Goal: Task Accomplishment & Management: Complete application form

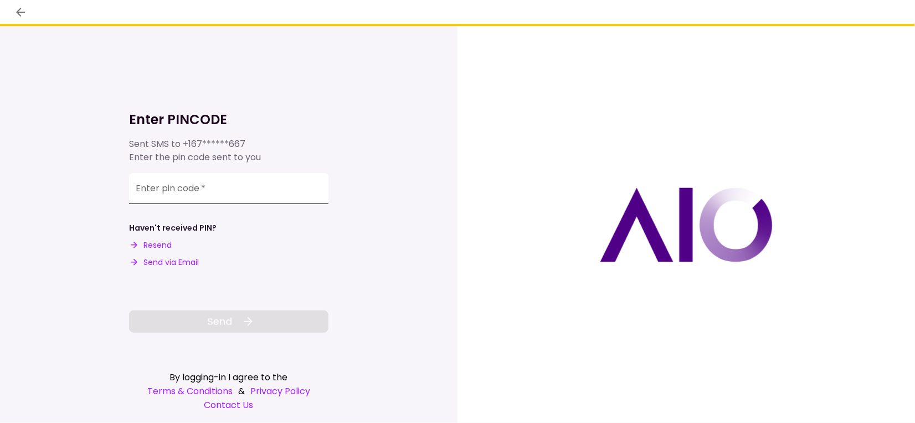
click at [233, 188] on input "Enter pin code   *" at bounding box center [228, 188] width 199 height 31
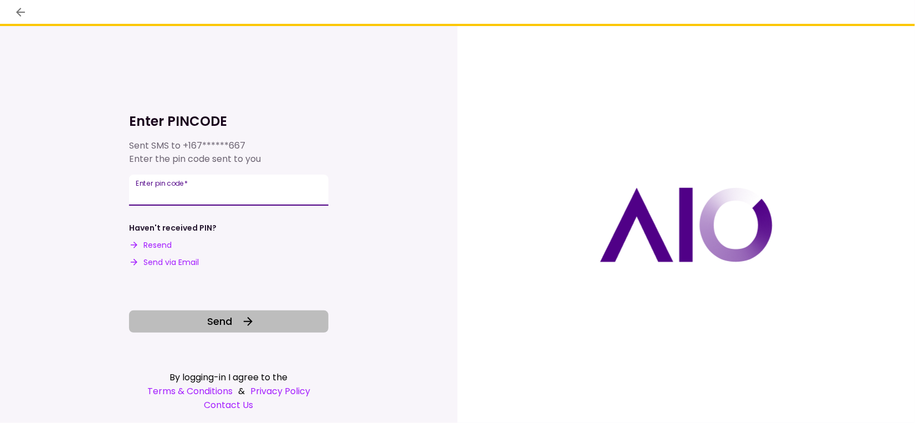
type input "******"
click at [212, 321] on span "Send" at bounding box center [220, 321] width 25 height 15
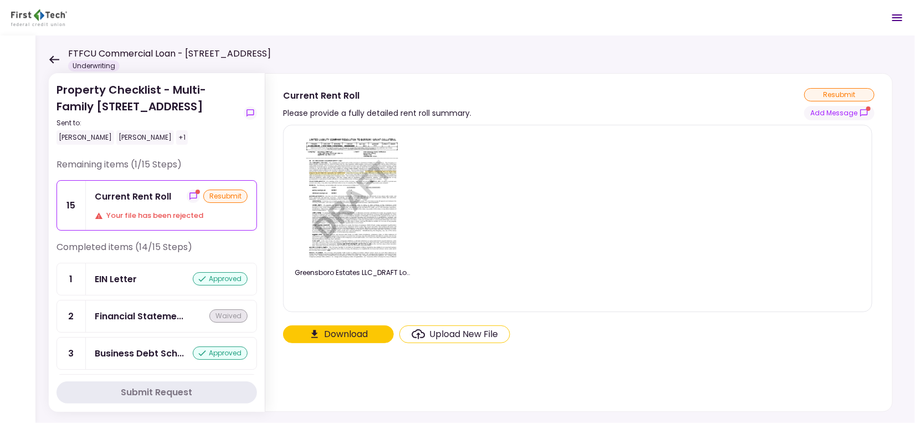
click at [166, 213] on div "Your file has been rejected" at bounding box center [171, 215] width 153 height 11
click at [134, 197] on div "Current Rent Roll" at bounding box center [133, 196] width 76 height 14
click at [855, 113] on button "Add Message" at bounding box center [839, 113] width 70 height 14
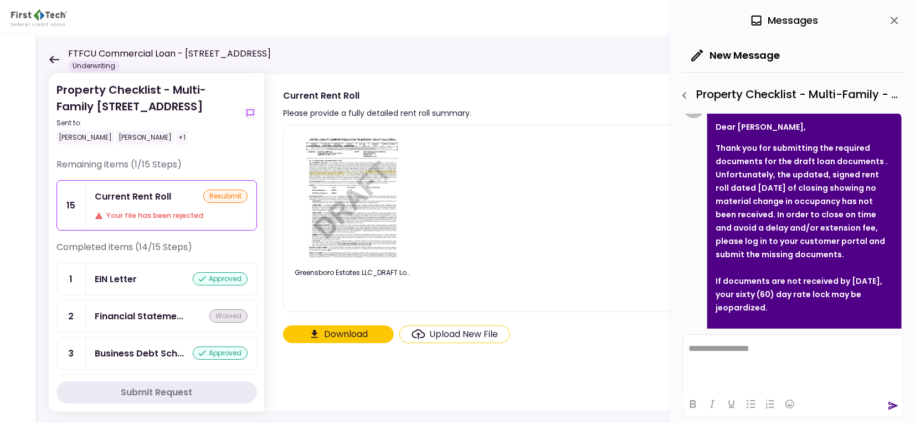
scroll to position [74, 0]
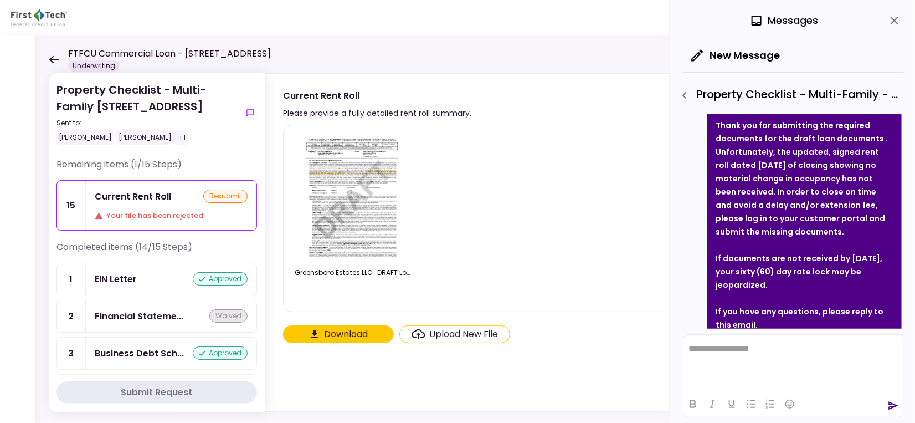
click at [140, 204] on div "Current Rent Roll resubmit Your file has been rejected" at bounding box center [171, 205] width 171 height 49
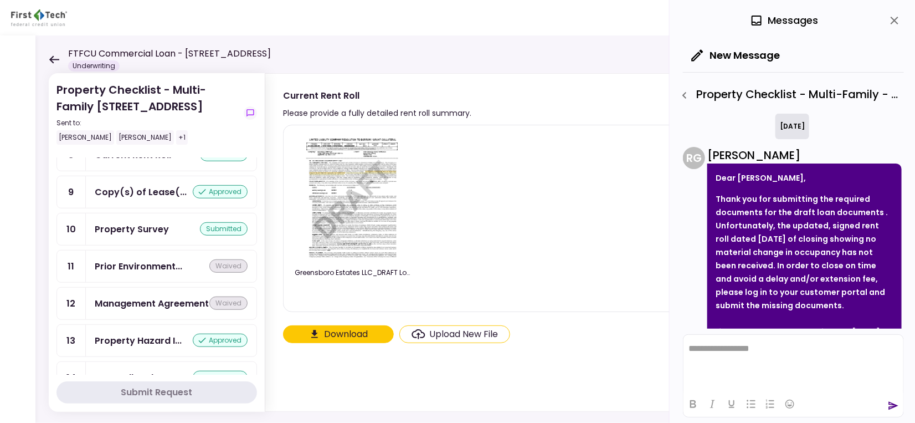
scroll to position [423, 0]
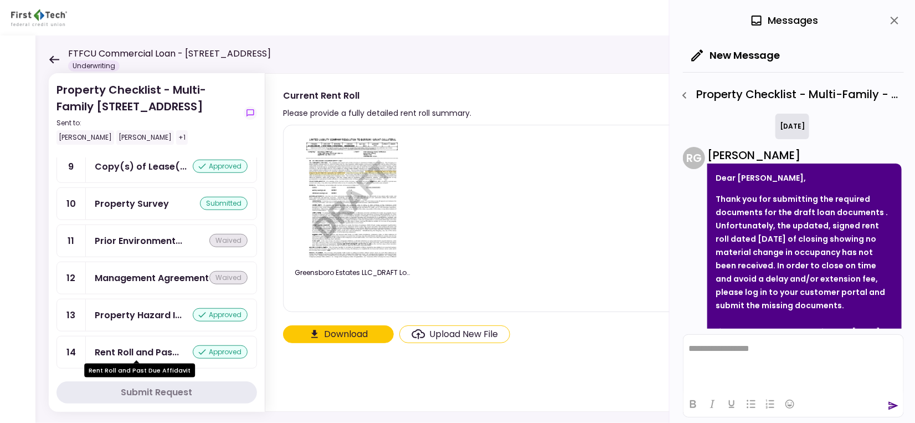
click at [137, 347] on div "Rent Roll and Pas..." at bounding box center [137, 352] width 84 height 14
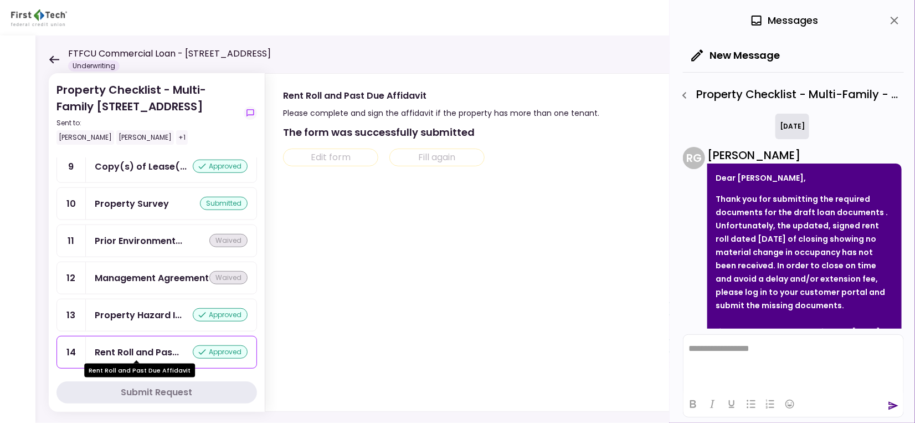
click at [139, 347] on div "Rent Roll and Pas..." at bounding box center [137, 352] width 84 height 14
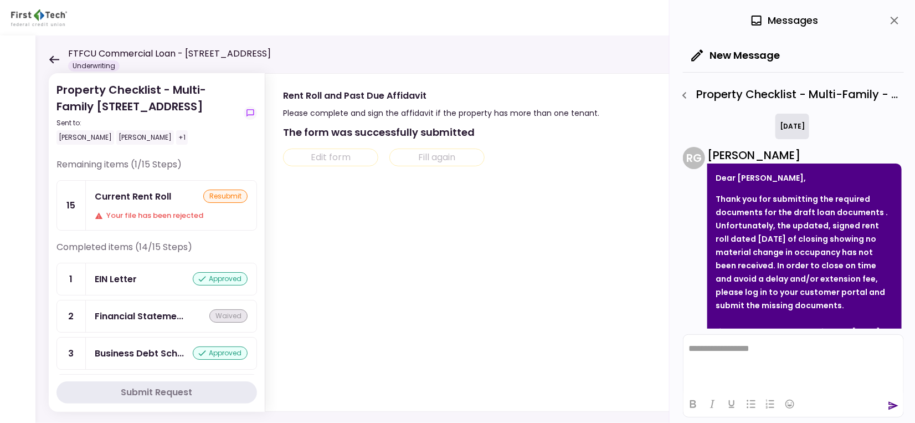
click at [59, 58] on div "FTFCU Commercial Loan - [STREET_ADDRESS] Underwriting" at bounding box center [160, 59] width 222 height 24
click at [54, 58] on icon at bounding box center [54, 59] width 11 height 8
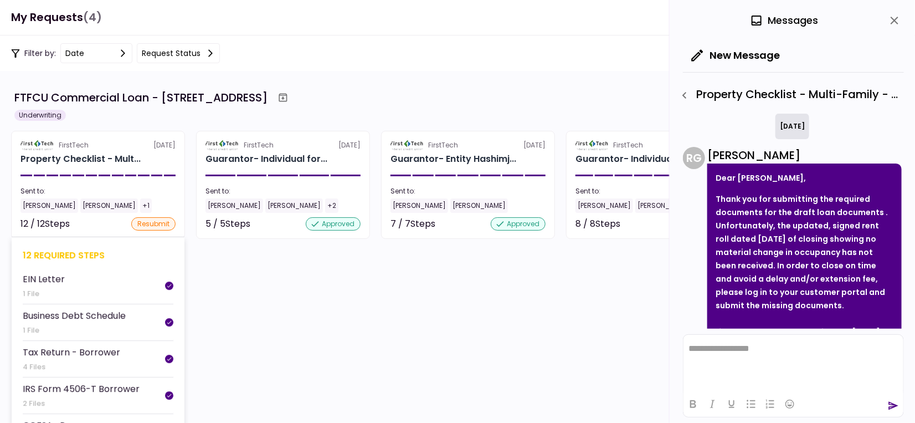
scroll to position [140, 0]
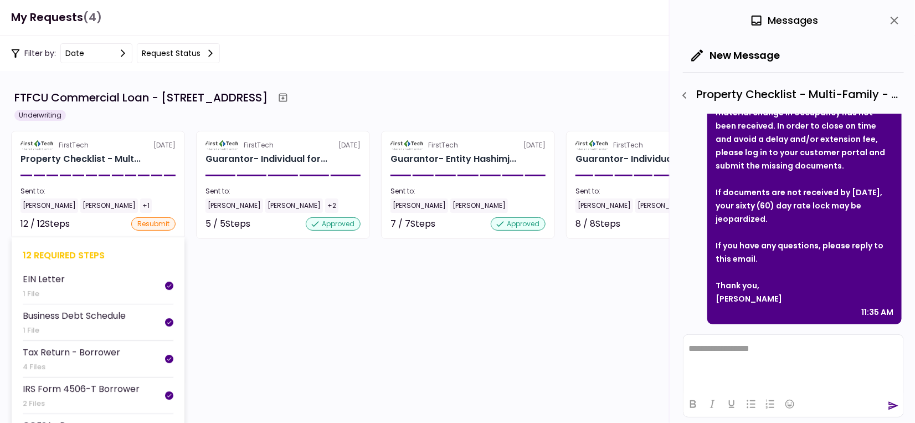
click at [89, 191] on div "Sent to:" at bounding box center [97, 191] width 155 height 10
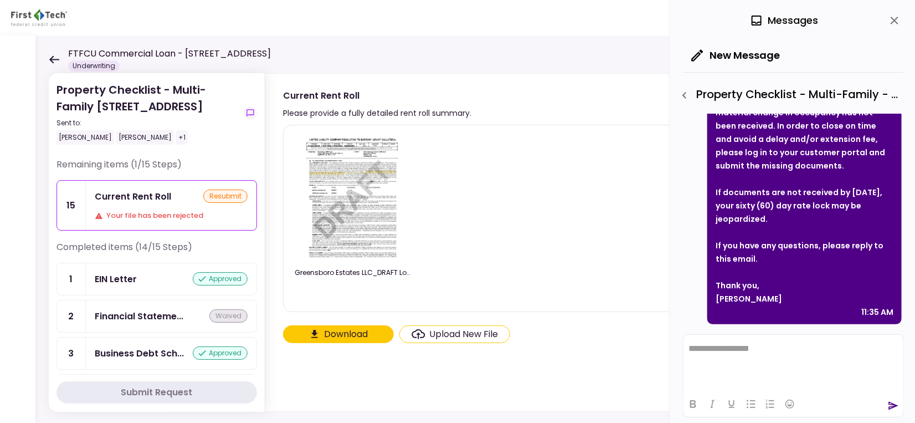
click at [51, 63] on icon at bounding box center [54, 59] width 11 height 8
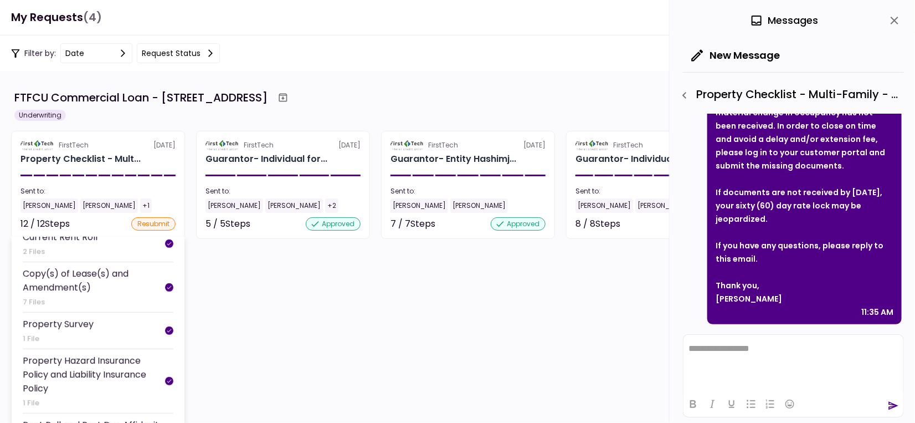
scroll to position [314, 0]
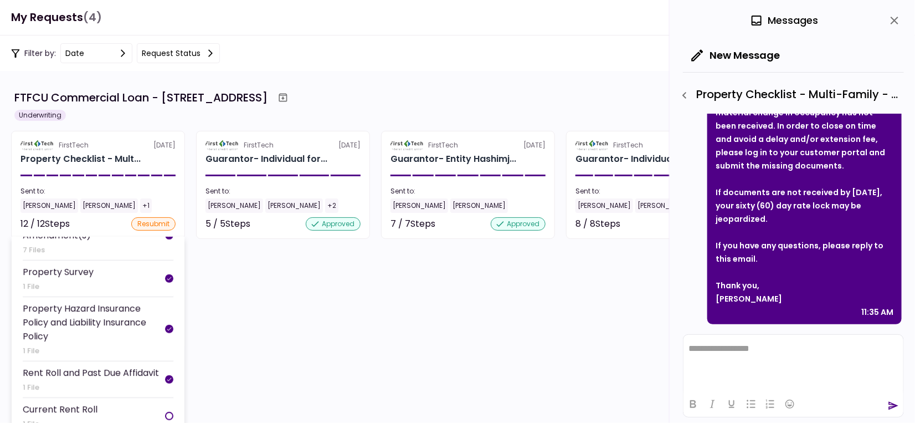
click at [104, 373] on div "Rent Roll and Past Due Affidavit" at bounding box center [91, 373] width 136 height 14
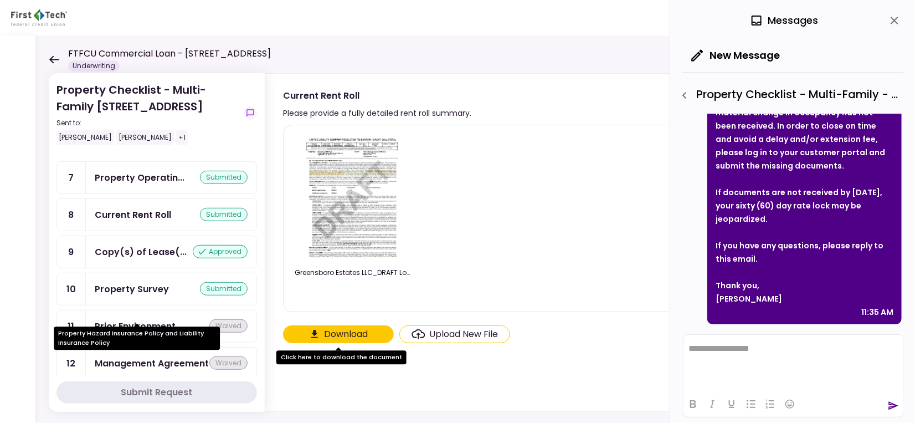
scroll to position [202, 0]
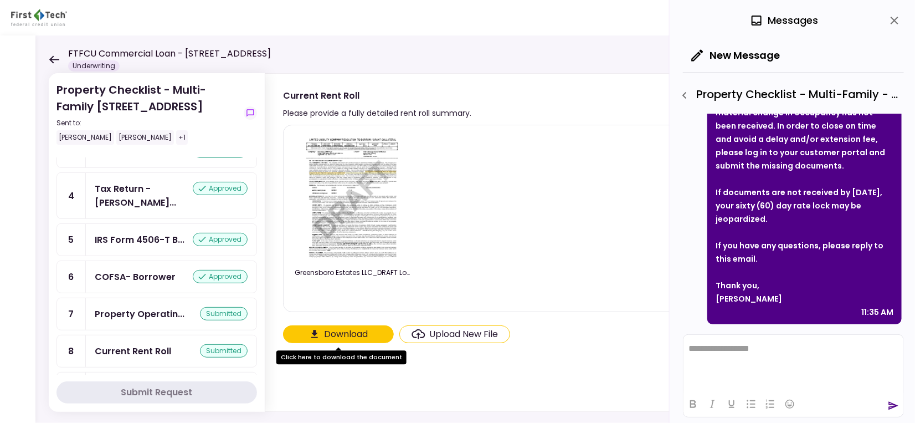
click at [54, 56] on icon at bounding box center [54, 59] width 11 height 8
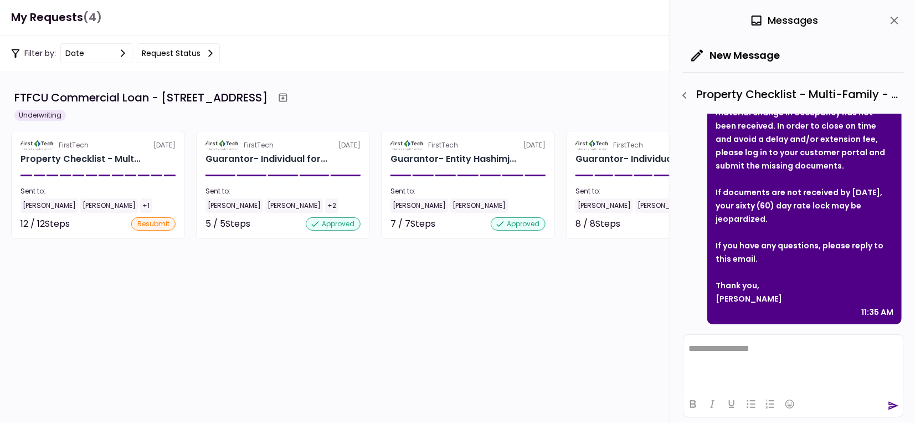
click at [68, 283] on section "FTFCU Commercial Loan - [STREET_ADDRESS] Underwriting FirstTech [DATE] Property…" at bounding box center [457, 247] width 915 height 352
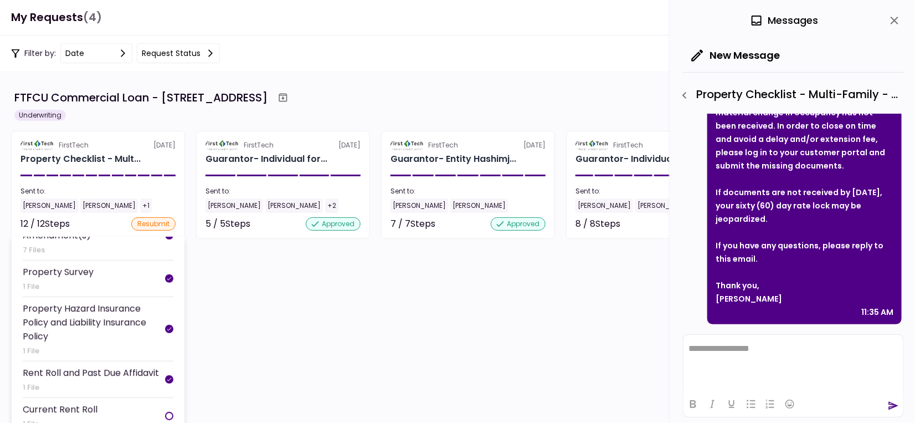
scroll to position [7, 0]
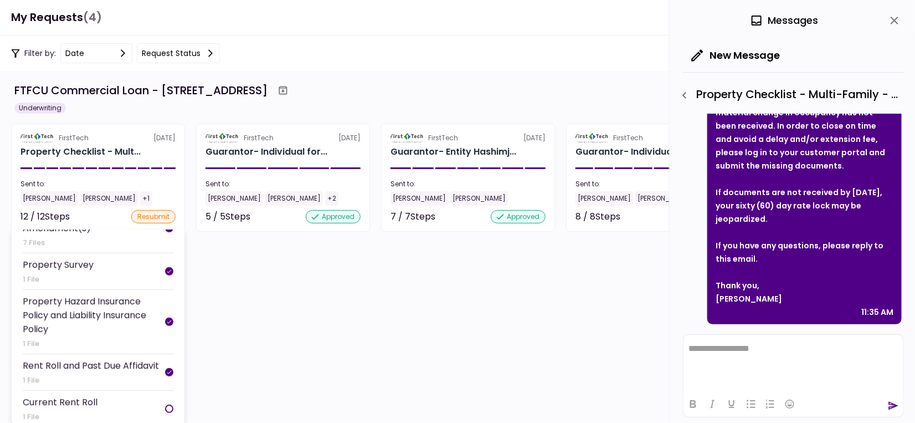
click at [105, 367] on div "Rent Roll and Past Due Affidavit" at bounding box center [91, 365] width 136 height 14
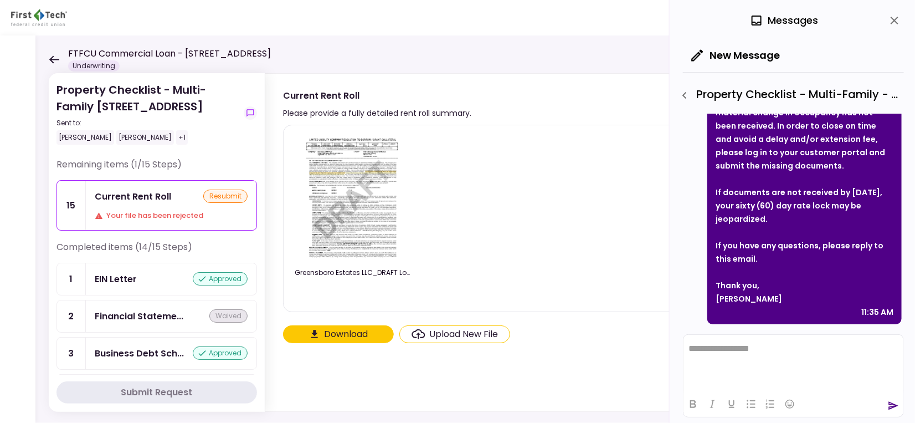
click at [353, 203] on img at bounding box center [353, 197] width 99 height 127
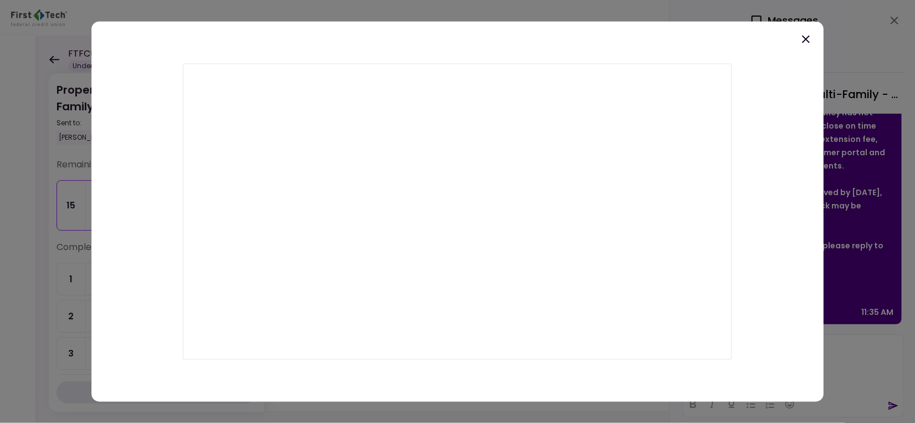
click at [810, 35] on icon at bounding box center [805, 38] width 13 height 13
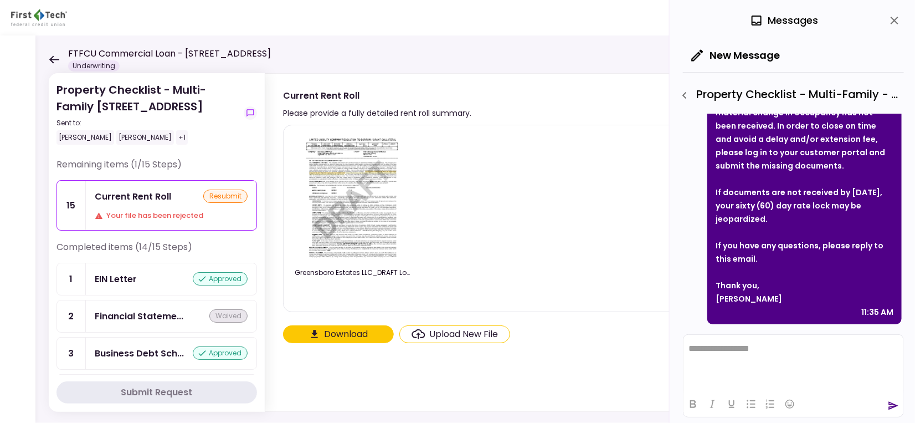
click at [58, 58] on icon at bounding box center [54, 59] width 11 height 8
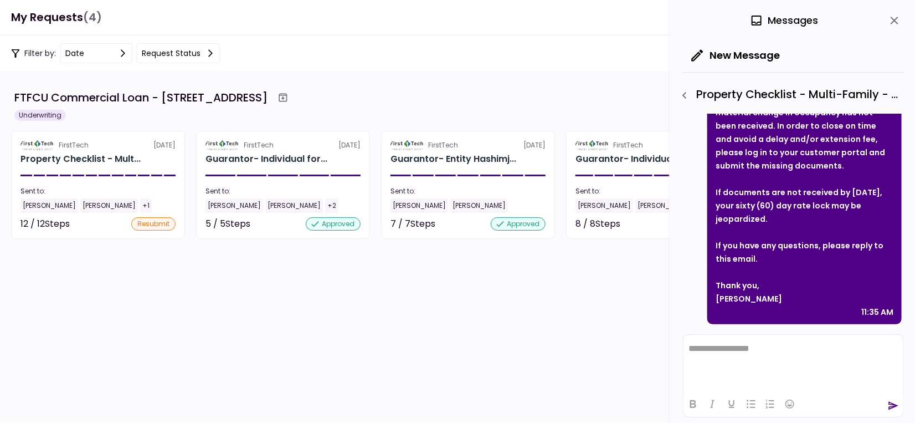
scroll to position [18, 0]
click at [900, 16] on icon "close" at bounding box center [894, 20] width 13 height 13
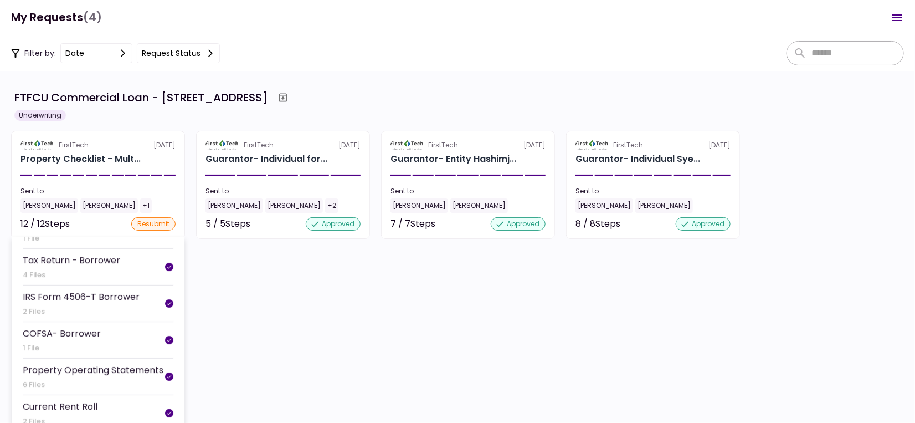
scroll to position [166, 0]
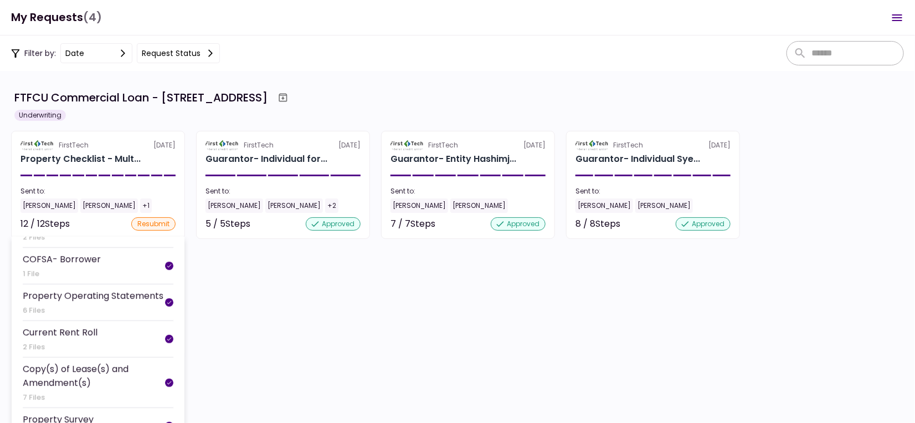
click at [88, 330] on div "Current Rent Roll" at bounding box center [60, 332] width 75 height 14
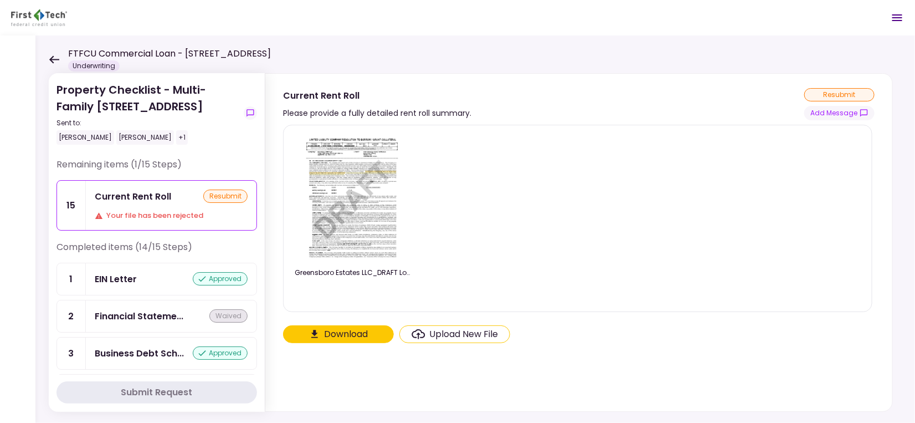
click at [160, 194] on div "Current Rent Roll" at bounding box center [133, 196] width 76 height 14
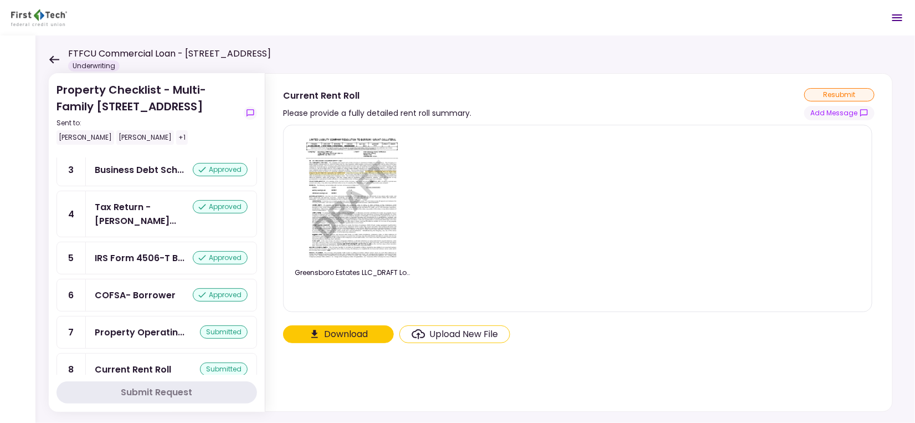
scroll to position [222, 0]
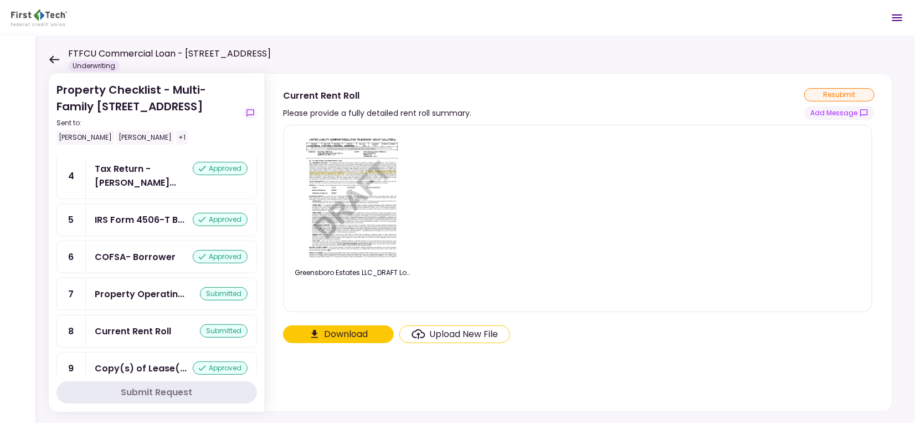
click at [170, 324] on div "Current Rent Roll submitted" at bounding box center [171, 331] width 153 height 14
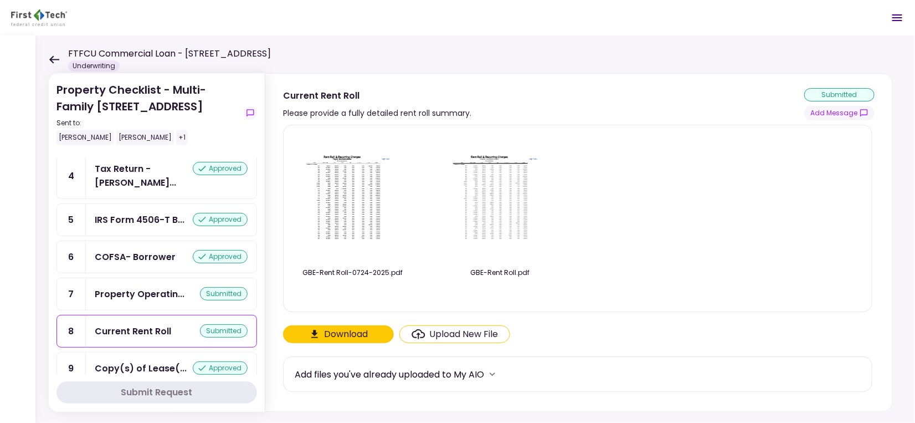
click at [506, 226] on img at bounding box center [500, 197] width 111 height 85
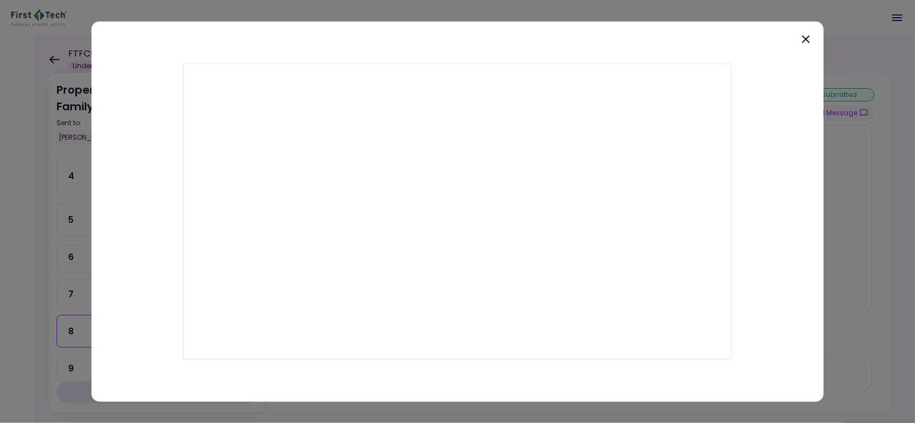
click at [805, 38] on icon at bounding box center [806, 39] width 8 height 8
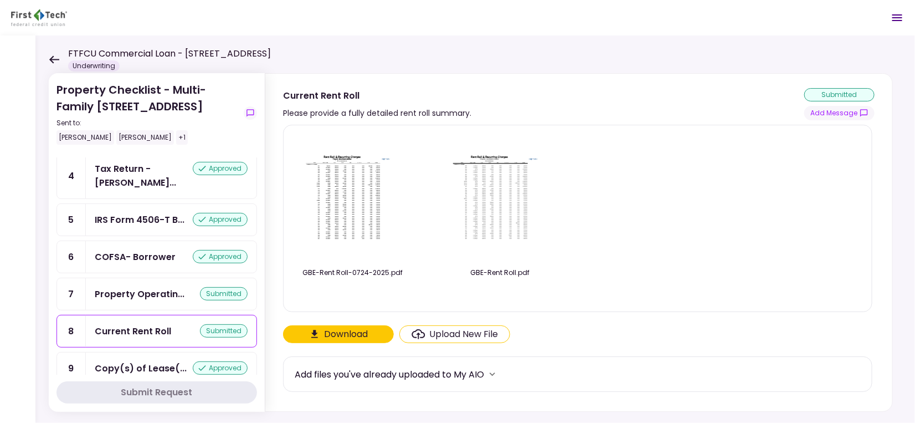
click at [481, 190] on img at bounding box center [500, 197] width 111 height 85
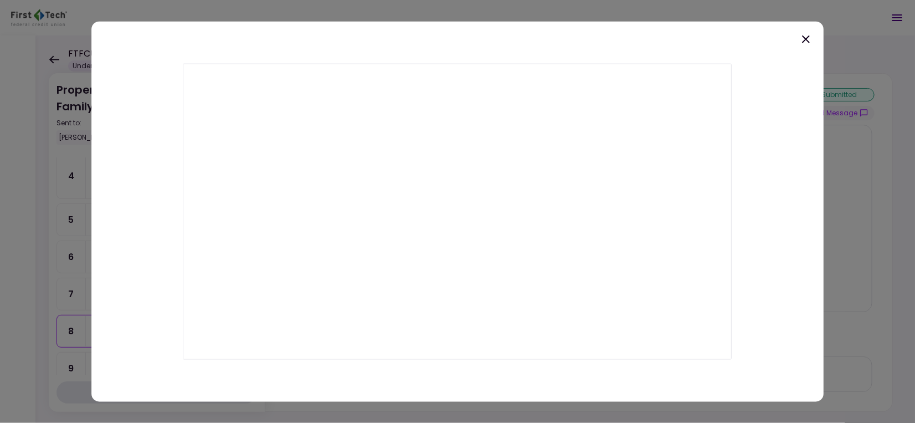
click at [814, 38] on div at bounding box center [457, 211] width 732 height 381
click at [810, 41] on icon at bounding box center [805, 38] width 13 height 13
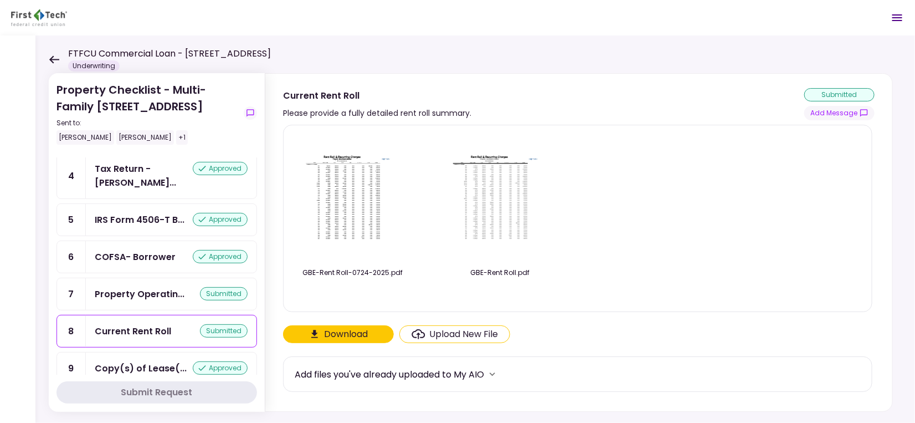
click at [371, 223] on img at bounding box center [352, 197] width 111 height 85
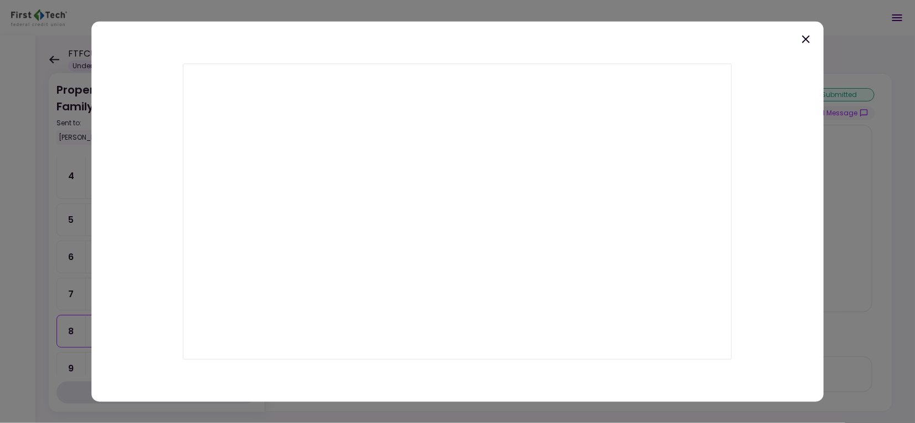
click at [808, 38] on icon at bounding box center [806, 39] width 8 height 8
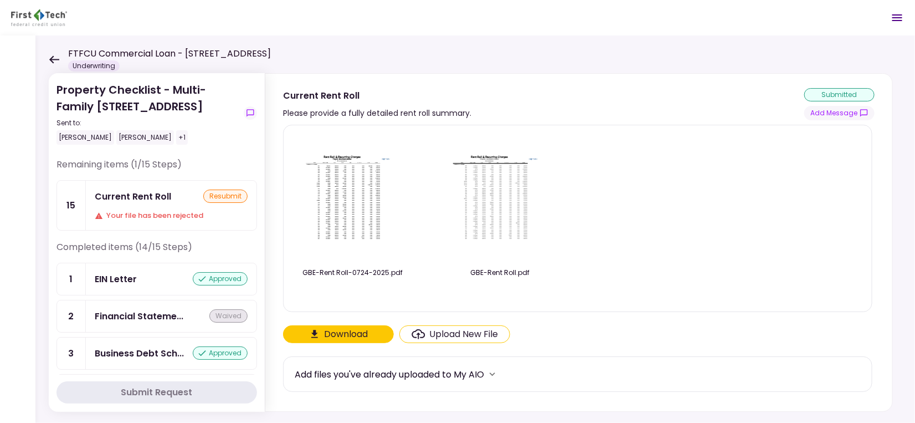
click at [154, 201] on div "Current Rent Roll" at bounding box center [133, 196] width 76 height 14
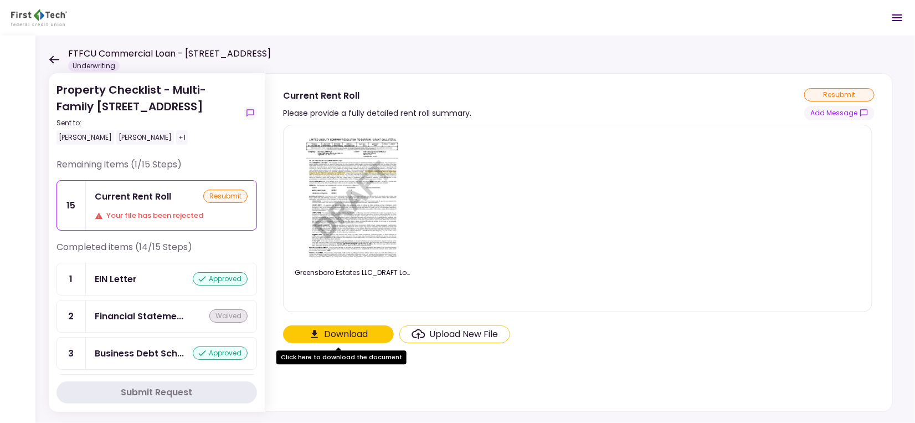
click at [477, 334] on div "Upload New File" at bounding box center [464, 333] width 69 height 13
click at [0, 0] on input "Upload New File" at bounding box center [0, 0] width 0 height 0
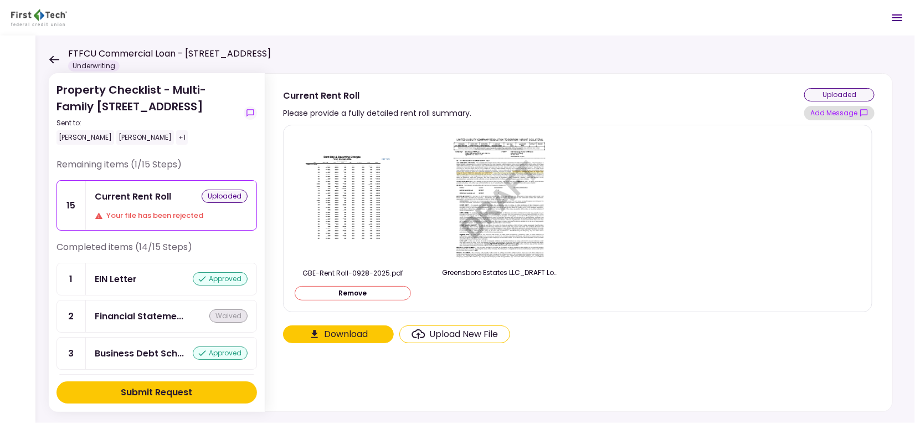
click at [838, 111] on button "Add Message" at bounding box center [839, 113] width 70 height 14
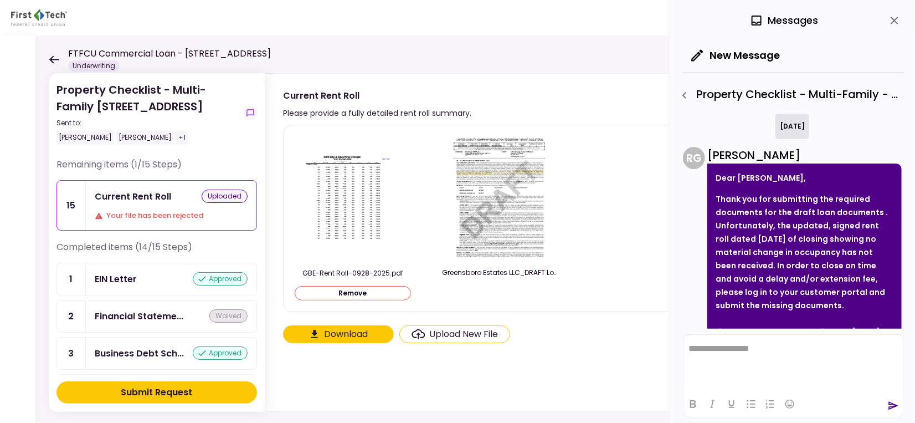
scroll to position [140, 0]
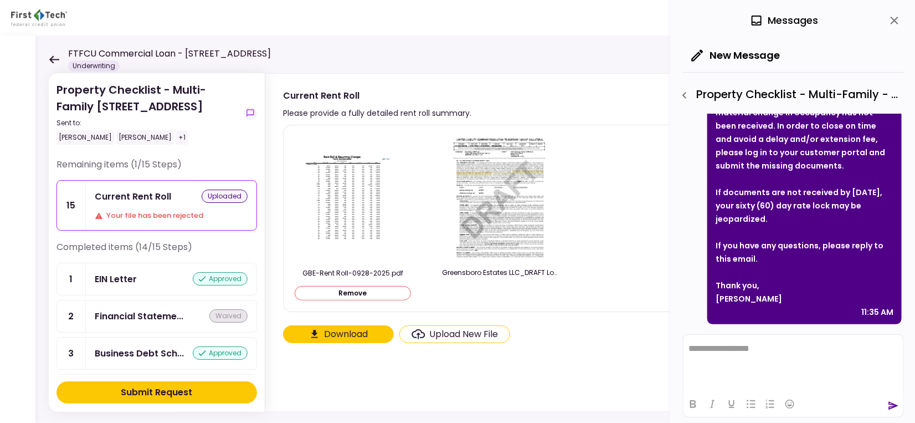
click at [721, 357] on html "**********" at bounding box center [793, 348] width 220 height 28
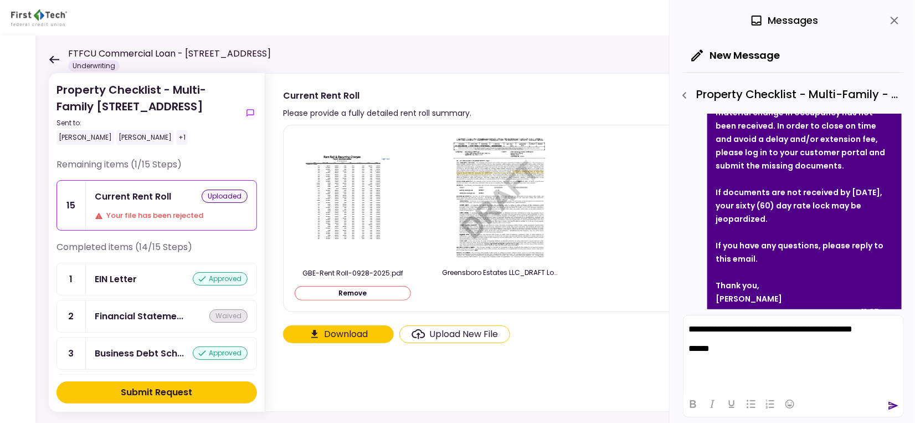
click at [889, 407] on icon "send" at bounding box center [893, 405] width 11 height 11
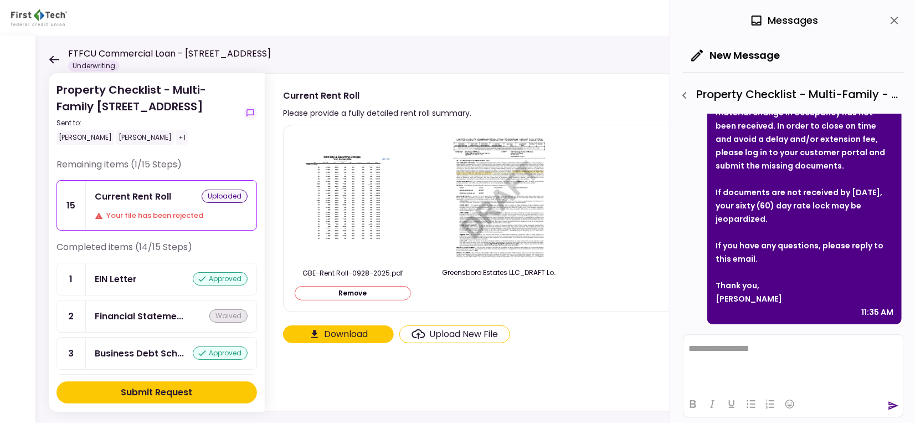
scroll to position [252, 0]
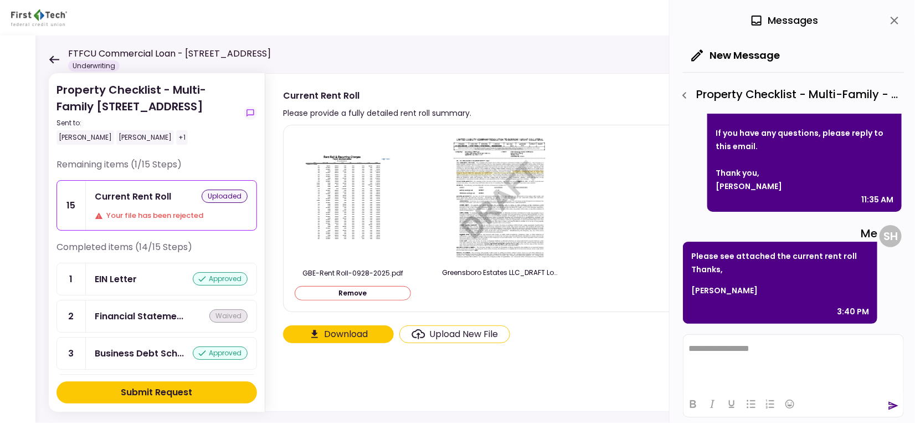
click at [138, 396] on div "Submit Request" at bounding box center [156, 392] width 71 height 13
